Goal: Communication & Community: Connect with others

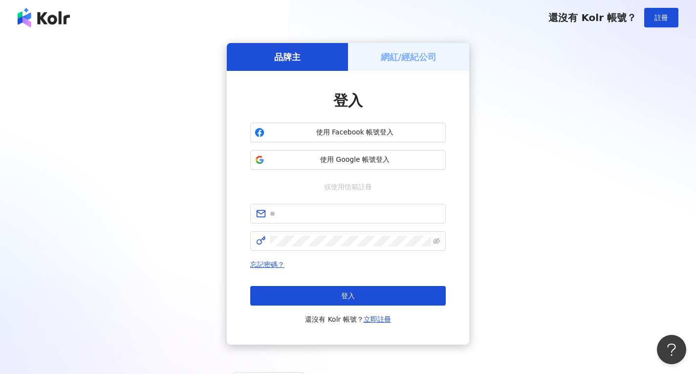
click at [390, 56] on h5 "網紅/經紀公司" at bounding box center [409, 57] width 56 height 12
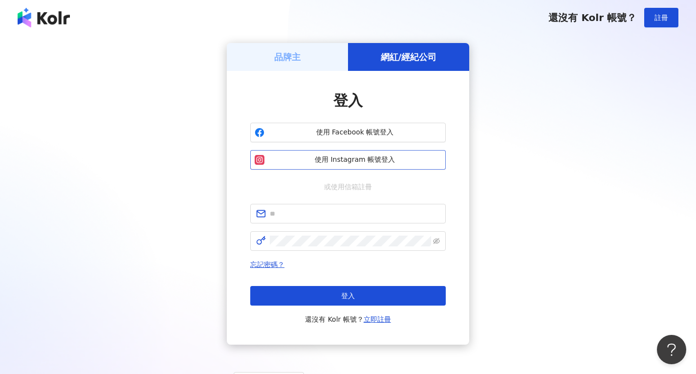
click at [357, 158] on span "使用 Instagram 帳號登入" at bounding box center [354, 160] width 173 height 10
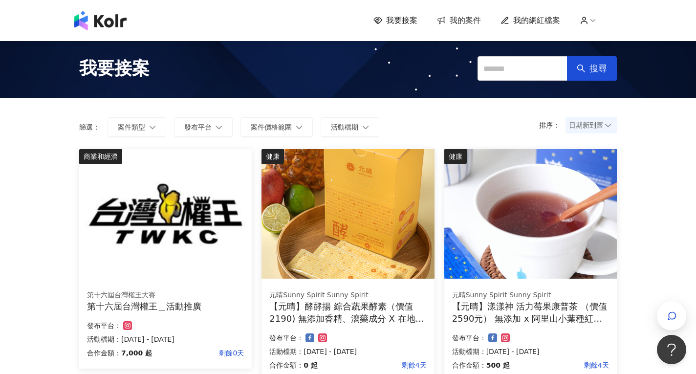
click at [471, 20] on span "我的案件" at bounding box center [464, 20] width 31 height 11
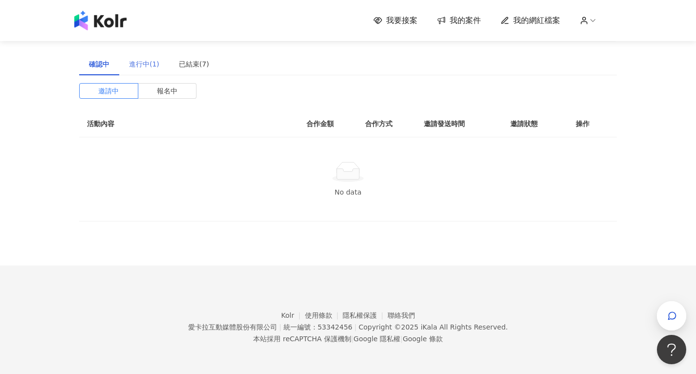
click at [122, 59] on div "進行中(1)" at bounding box center [144, 64] width 50 height 22
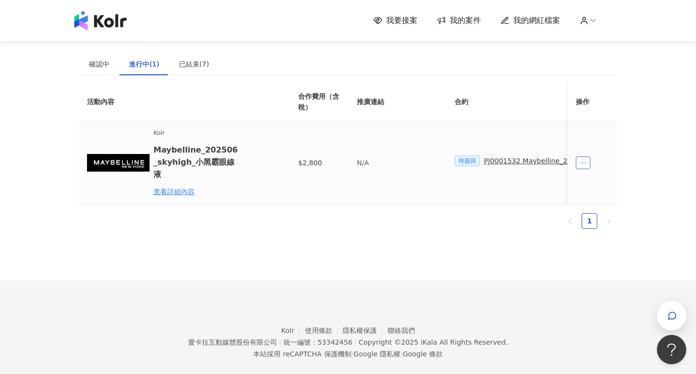
click at [577, 160] on span "ellipsis" at bounding box center [582, 162] width 15 height 13
click at [594, 205] on div "傳訊" at bounding box center [600, 203] width 34 height 11
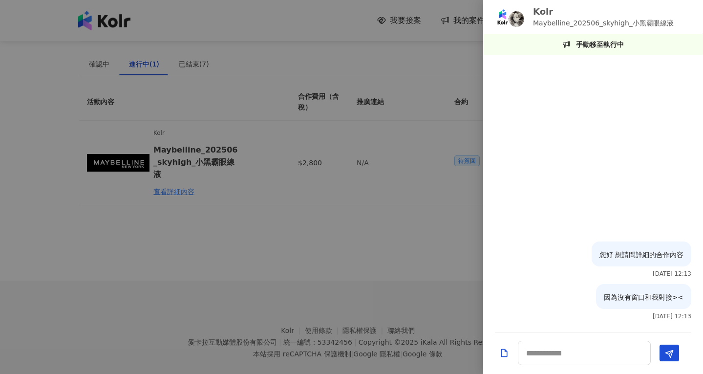
click at [406, 273] on div at bounding box center [351, 187] width 703 height 374
